Goal: Navigation & Orientation: Understand site structure

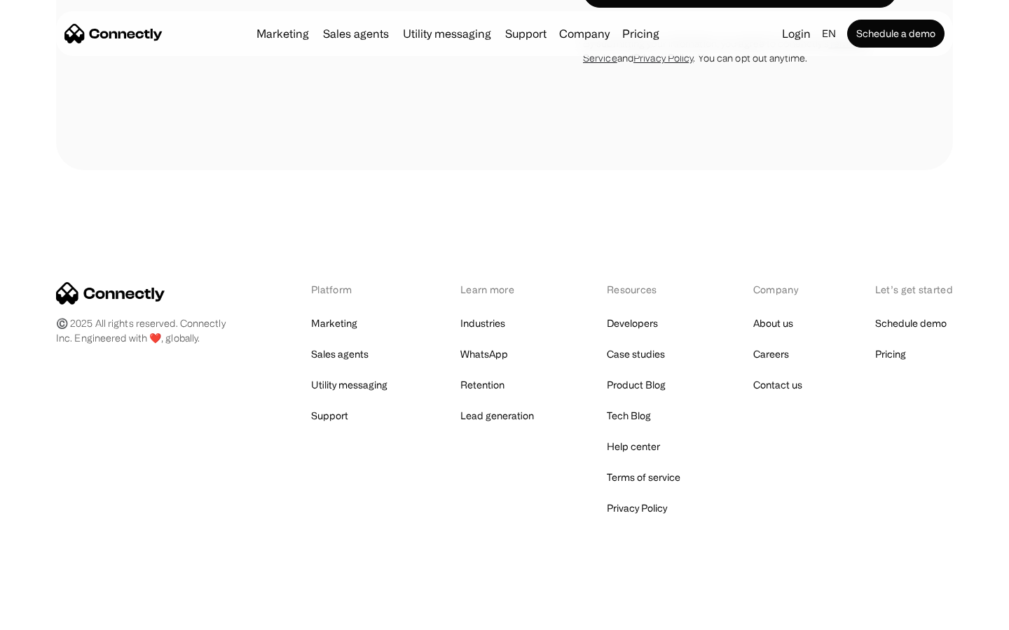
scroll to position [4305, 0]
